Goal: Task Accomplishment & Management: Manage account settings

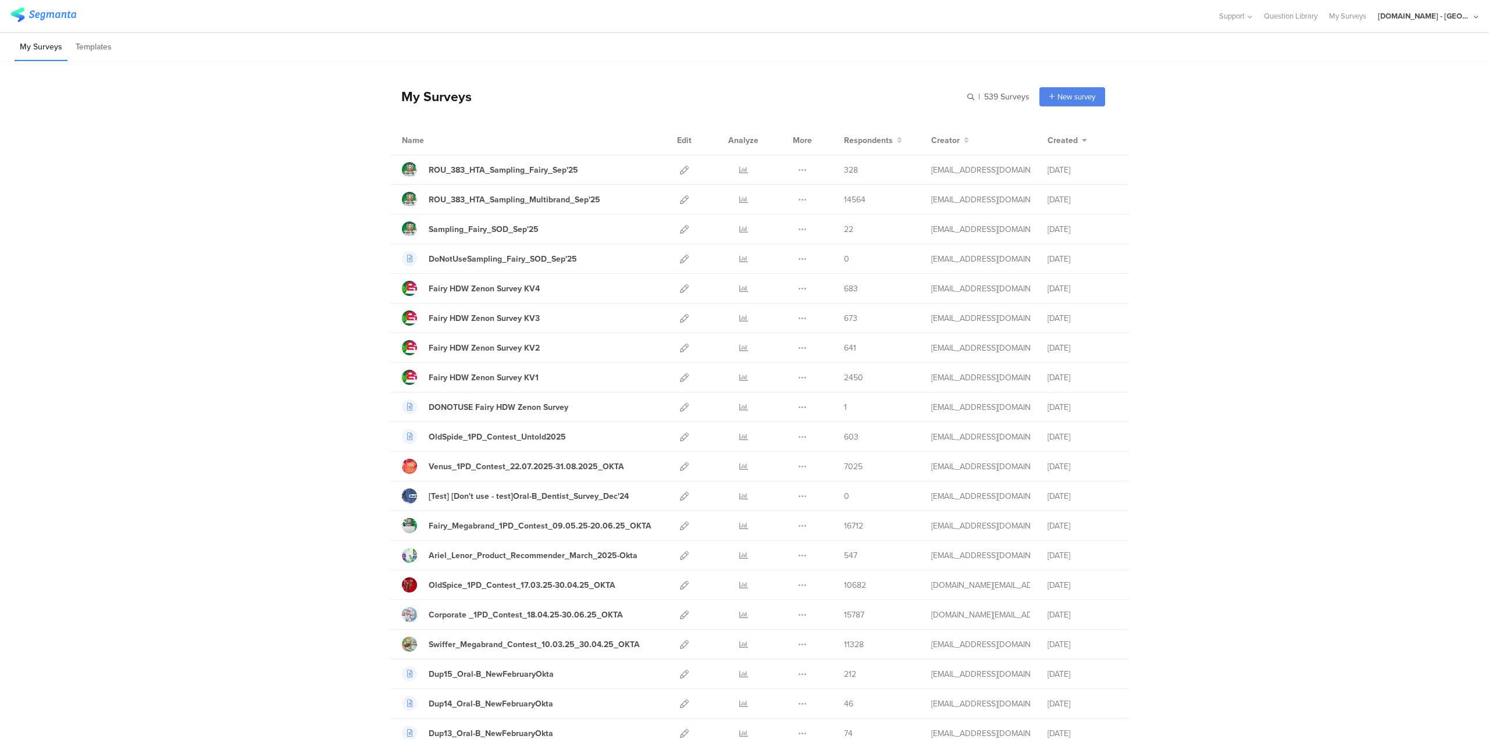
click at [1436, 20] on div "[DOMAIN_NAME] - [GEOGRAPHIC_DATA]" at bounding box center [1424, 15] width 93 height 11
click at [1379, 83] on div "JoltX [GEOGRAPHIC_DATA] Member" at bounding box center [1409, 75] width 161 height 25
click at [1420, 21] on div "[DOMAIN_NAME] - [GEOGRAPHIC_DATA]" at bounding box center [1424, 15] width 93 height 11
click at [1376, 70] on span "JoltX [GEOGRAPHIC_DATA]" at bounding box center [1389, 75] width 90 height 11
